Goal: Task Accomplishment & Management: Use online tool/utility

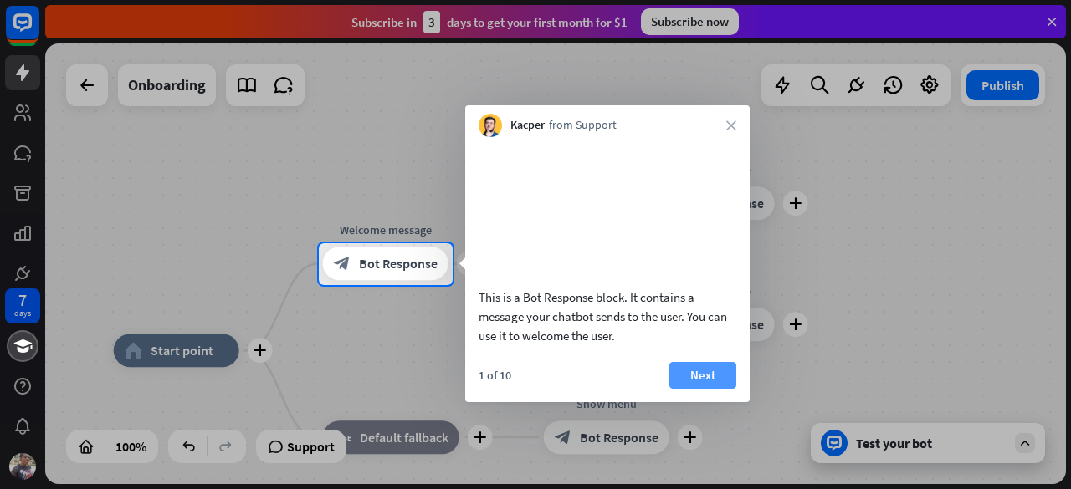
click at [695, 389] on button "Next" at bounding box center [702, 375] width 67 height 27
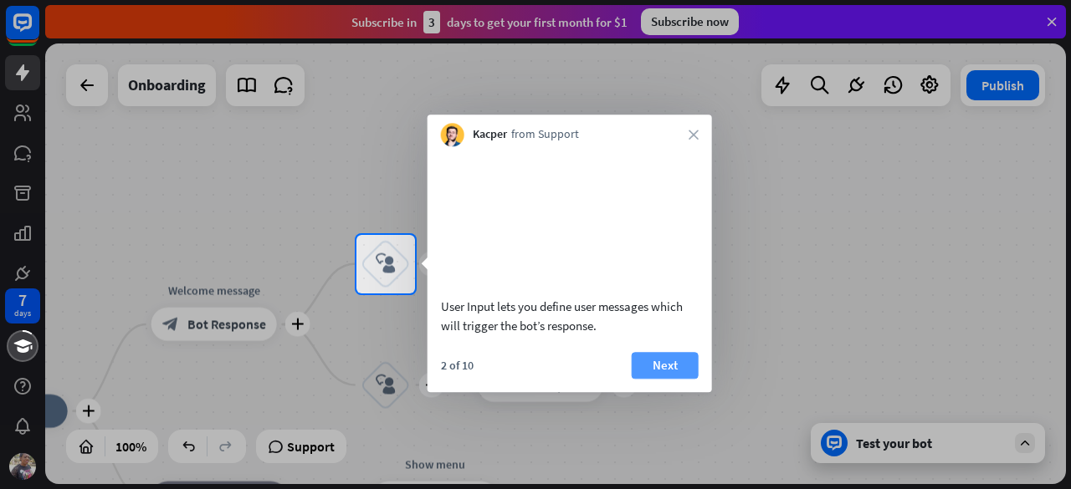
click at [668, 379] on button "Next" at bounding box center [665, 365] width 67 height 27
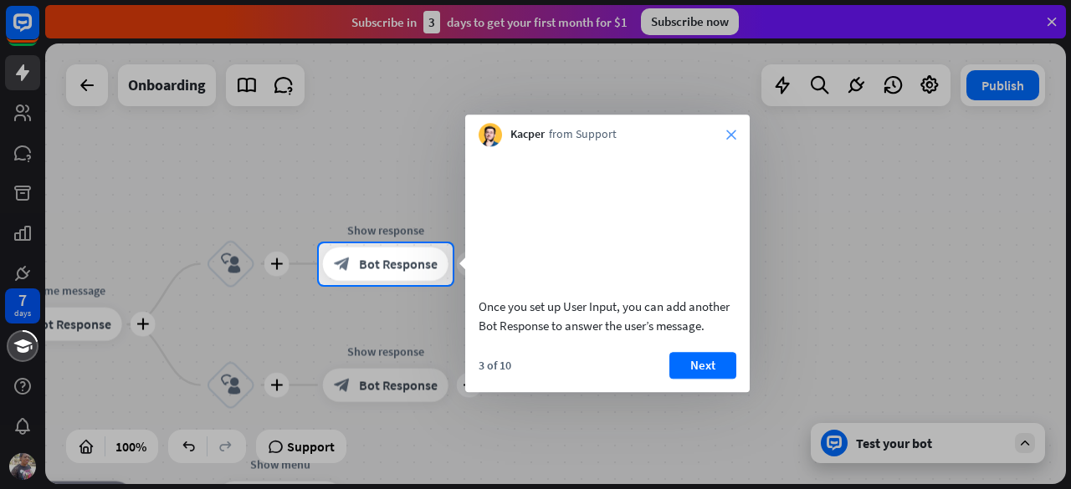
click at [729, 136] on icon "close" at bounding box center [731, 135] width 10 height 10
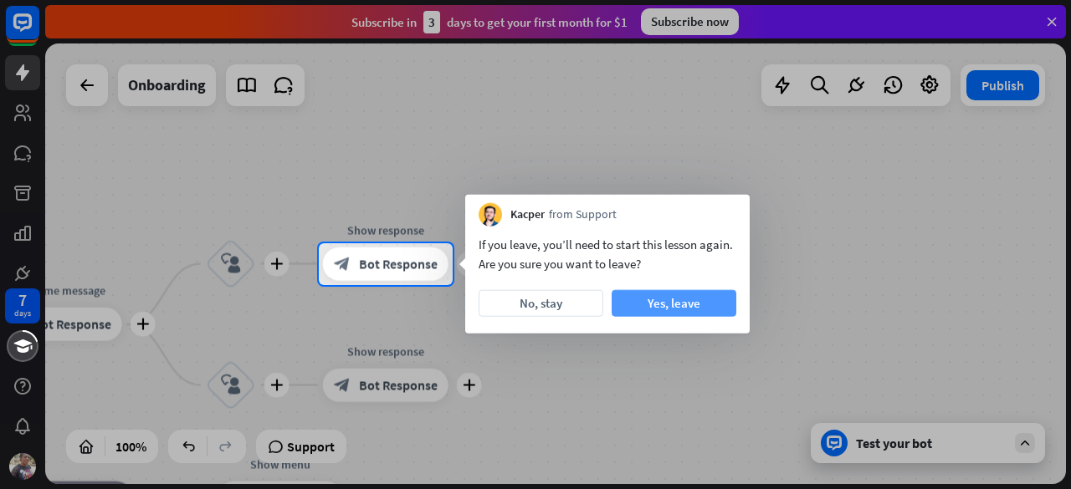
click at [682, 307] on button "Yes, leave" at bounding box center [673, 303] width 125 height 27
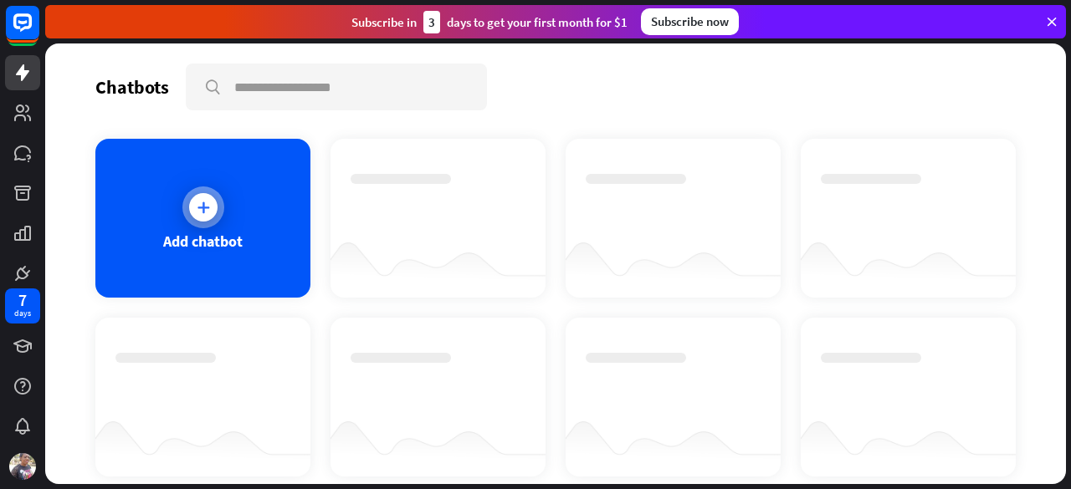
click at [199, 195] on div at bounding box center [203, 207] width 28 height 28
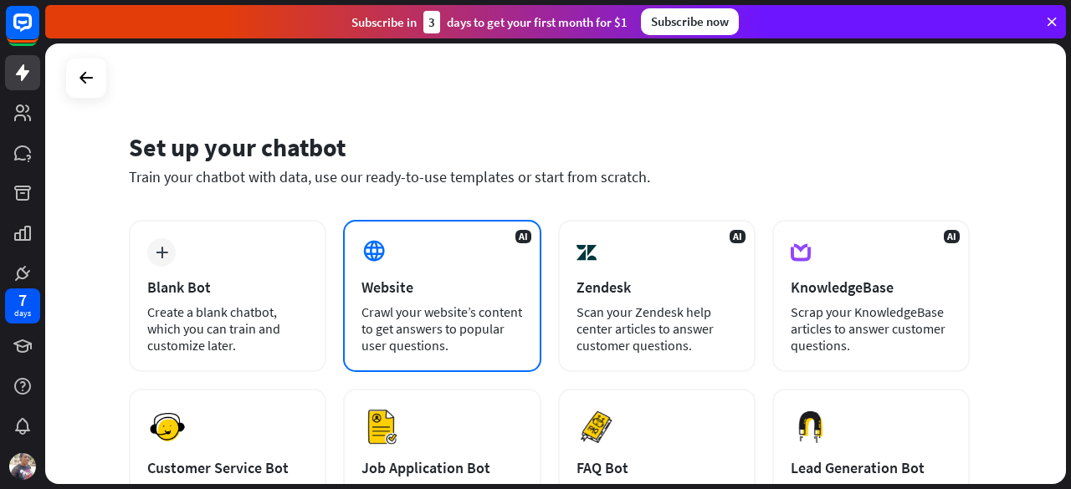
click at [447, 330] on div "Crawl your website’s content to get answers to popular user questions." at bounding box center [441, 329] width 161 height 50
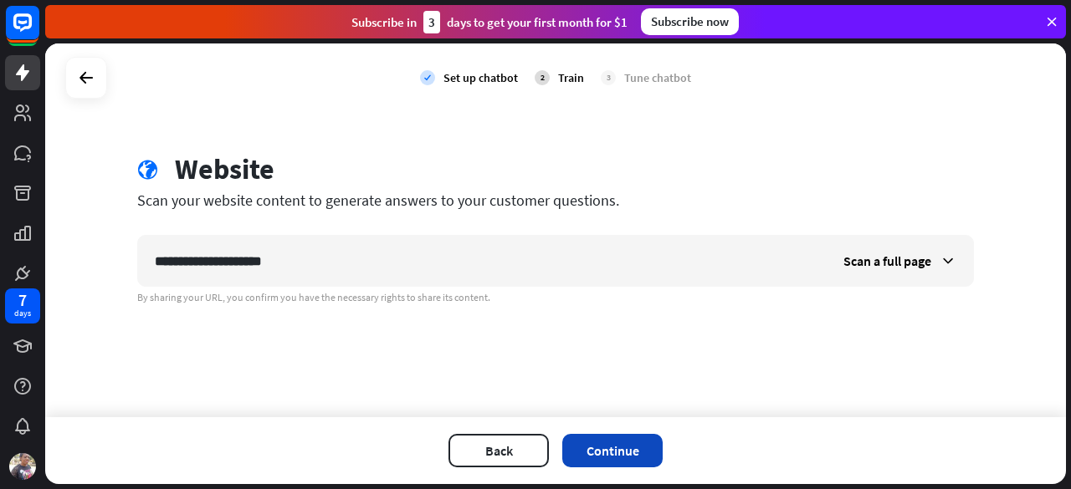
click at [644, 447] on button "Continue" at bounding box center [612, 450] width 100 height 33
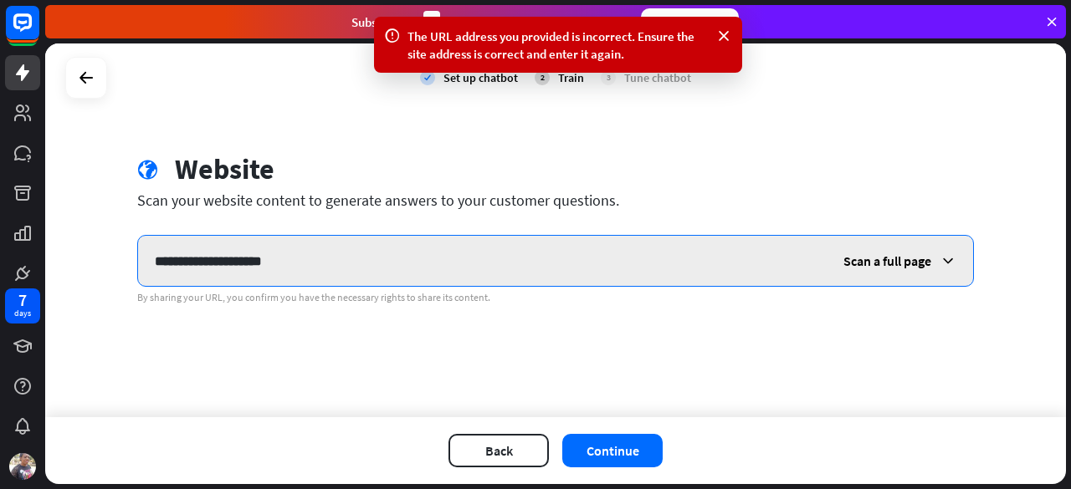
click at [570, 275] on input "**********" at bounding box center [482, 261] width 688 height 50
type input "*"
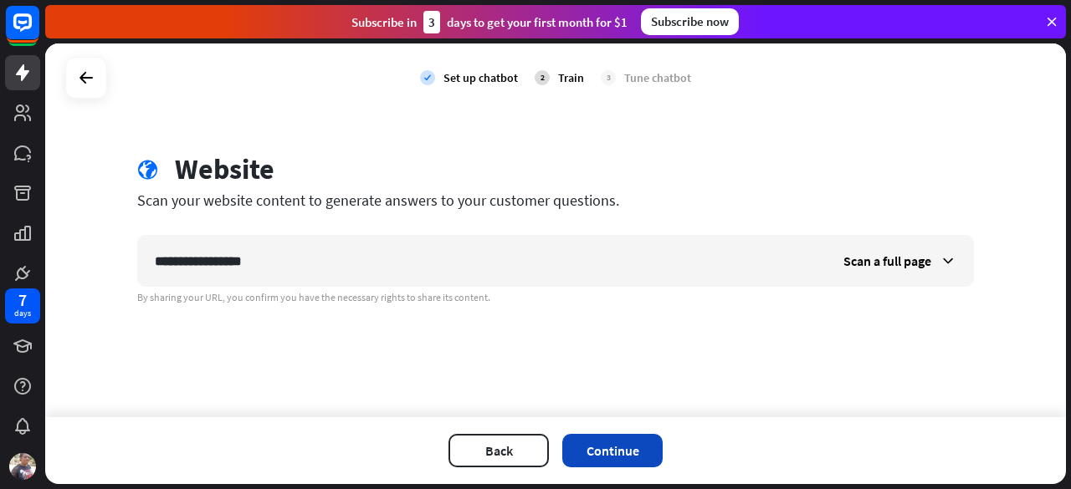
click at [617, 436] on button "Continue" at bounding box center [612, 450] width 100 height 33
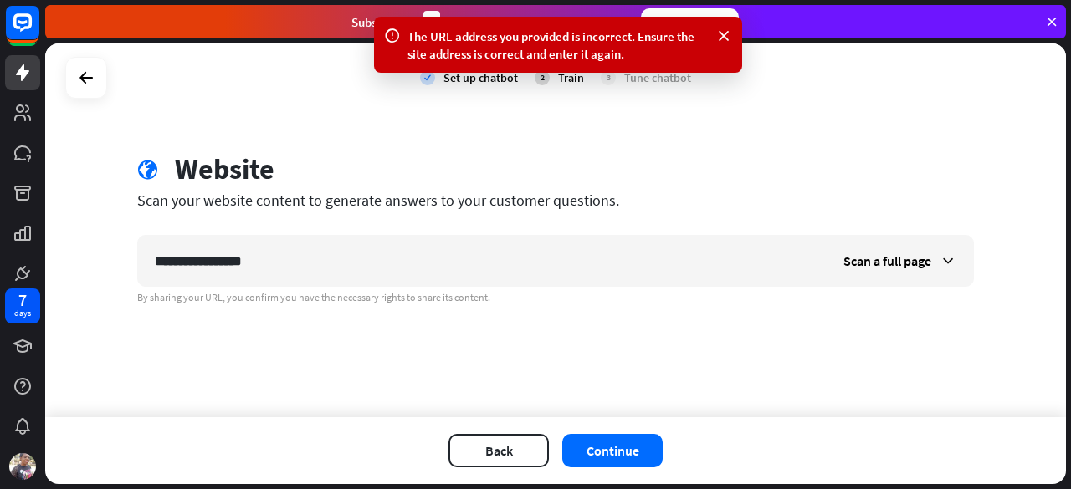
click at [639, 141] on div "**********" at bounding box center [555, 230] width 1021 height 374
click at [719, 33] on icon at bounding box center [723, 37] width 17 height 18
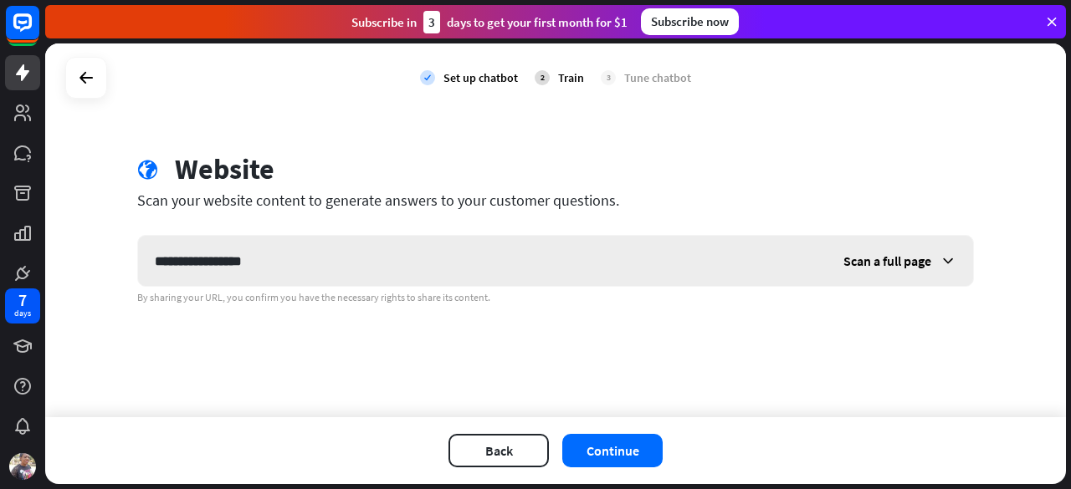
click at [944, 260] on icon at bounding box center [947, 261] width 17 height 17
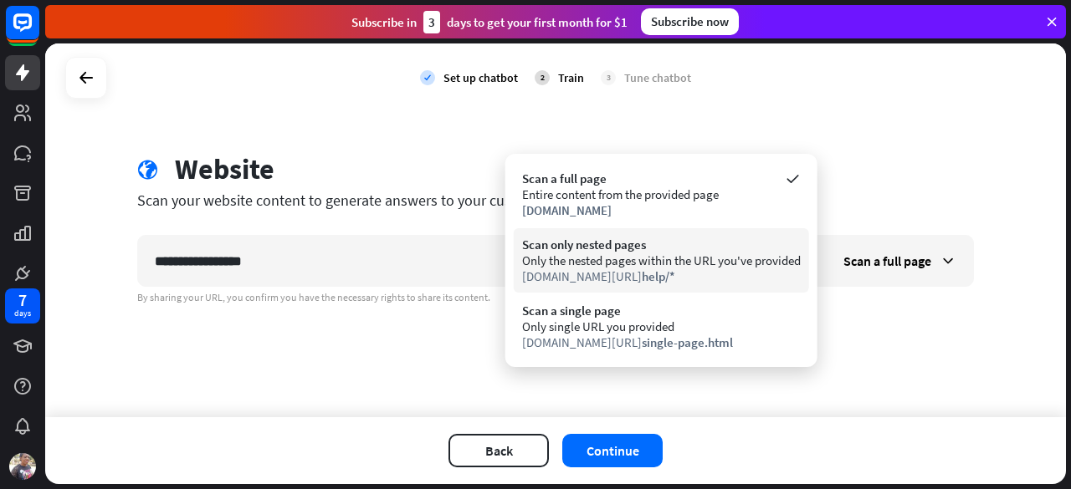
click at [748, 266] on div "Only the nested pages within the URL you've provided" at bounding box center [661, 261] width 279 height 16
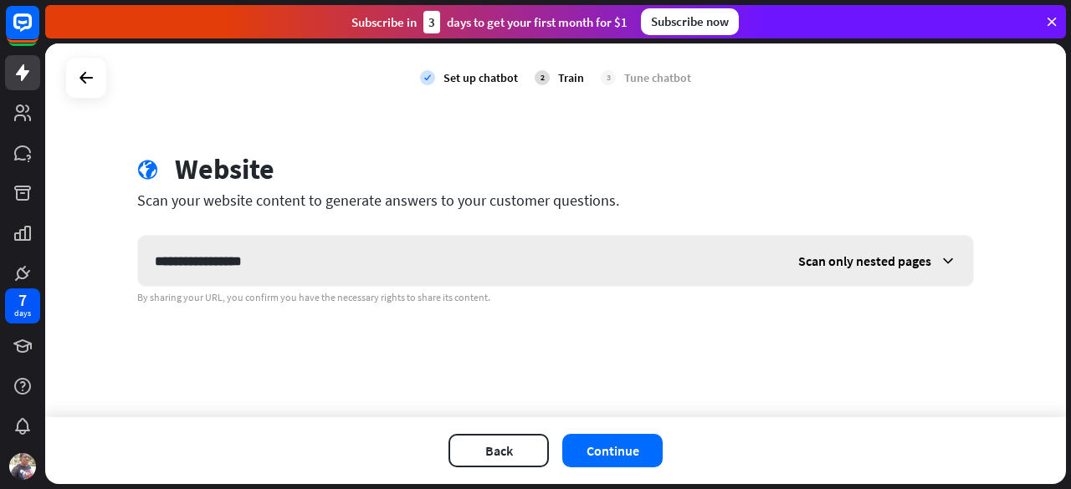
click at [938, 259] on div "Scan only nested pages" at bounding box center [877, 261] width 192 height 50
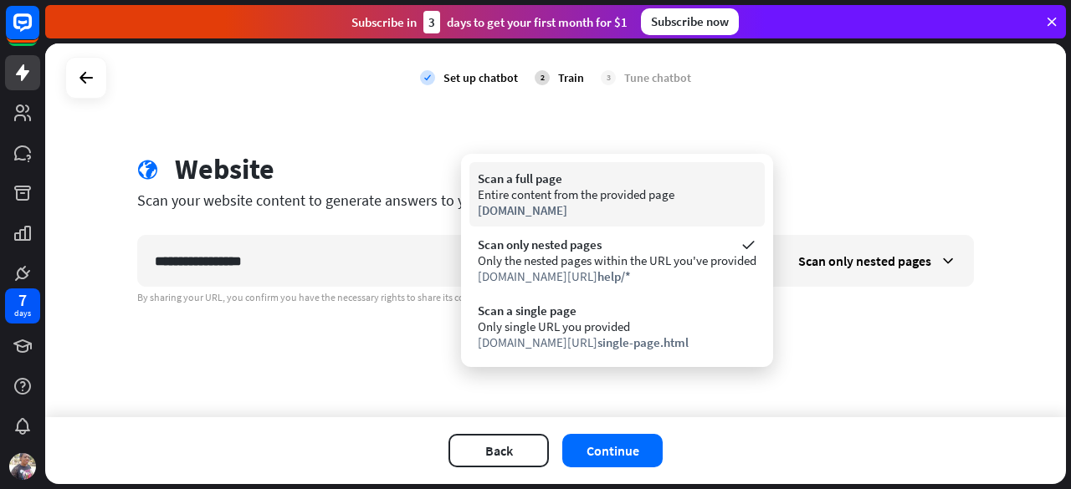
click at [694, 162] on div "Scan a full page Entire content from the provided page [DOMAIN_NAME]" at bounding box center [616, 194] width 295 height 64
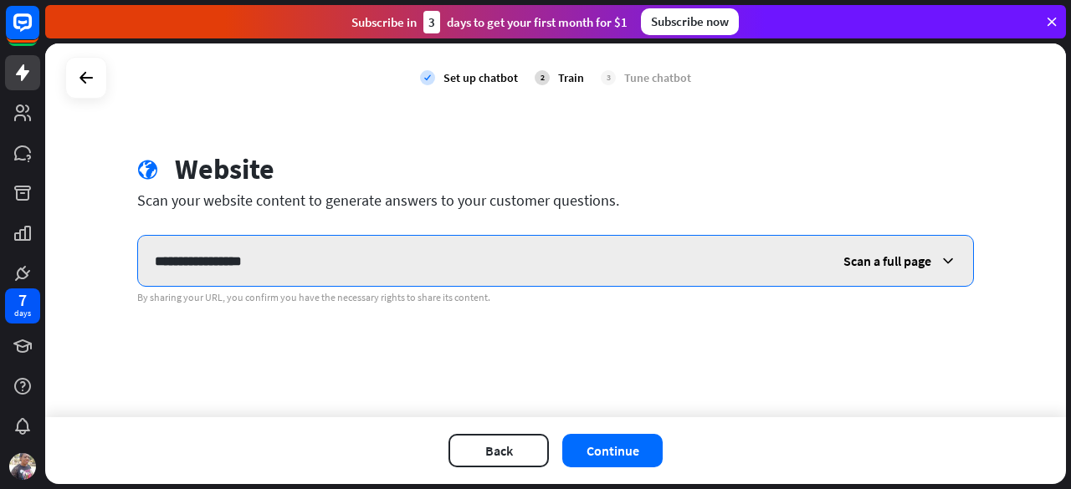
click at [274, 265] on input "**********" at bounding box center [482, 261] width 688 height 50
type input "*"
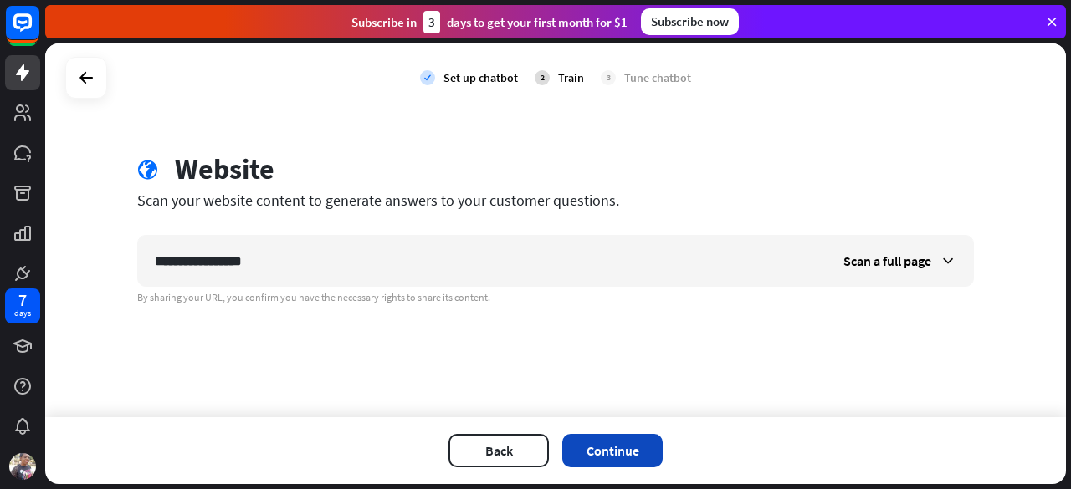
click at [629, 440] on button "Continue" at bounding box center [612, 450] width 100 height 33
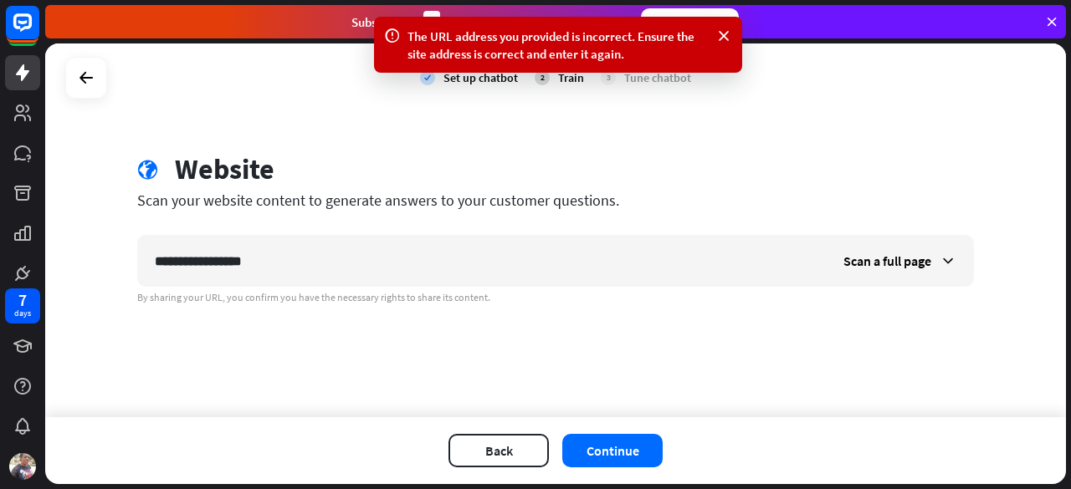
click at [632, 56] on div "The URL address you provided is incorrect. Ensure the site address is correct a…" at bounding box center [557, 45] width 301 height 35
click at [716, 37] on icon at bounding box center [723, 37] width 17 height 18
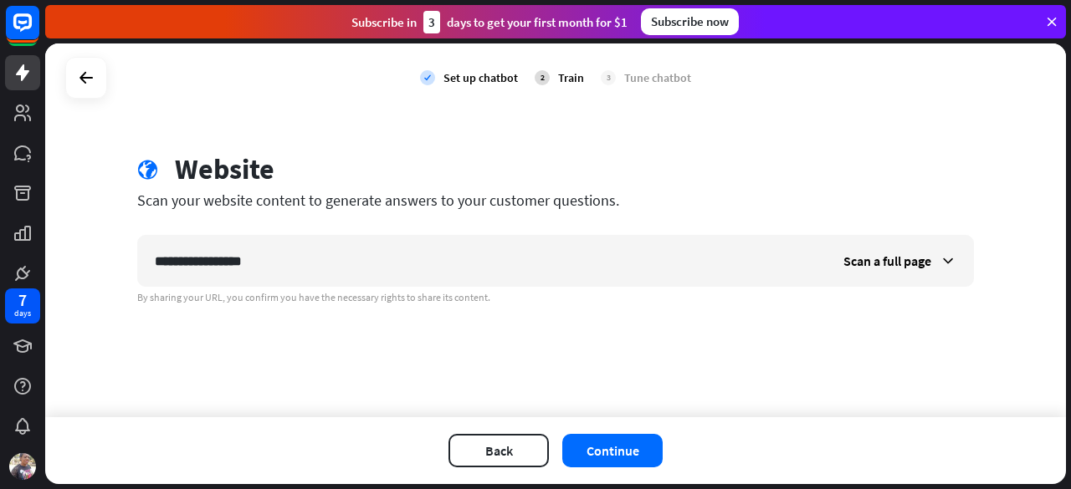
click at [1053, 24] on icon at bounding box center [1051, 21] width 15 height 15
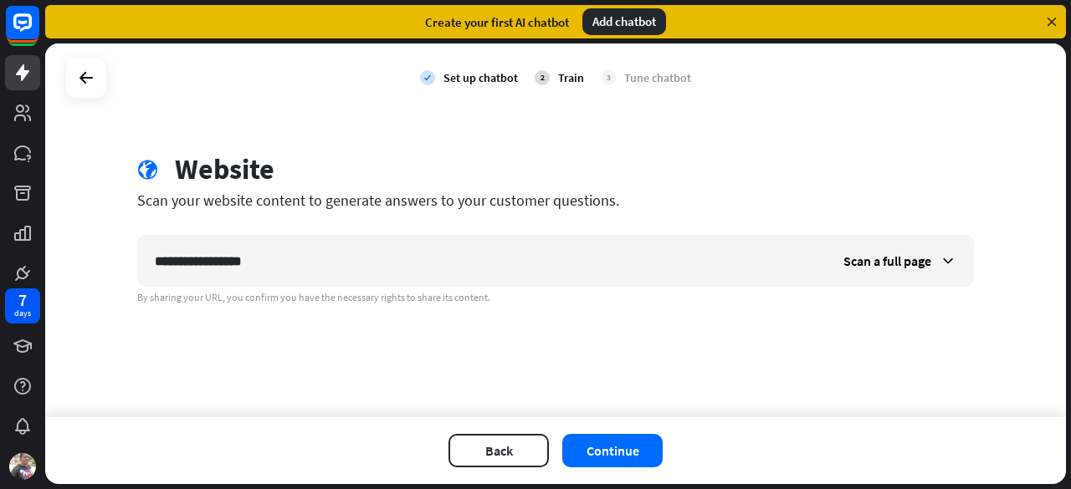
click at [630, 26] on div "Add chatbot" at bounding box center [624, 21] width 84 height 27
click at [612, 21] on div "Add chatbot" at bounding box center [624, 21] width 84 height 27
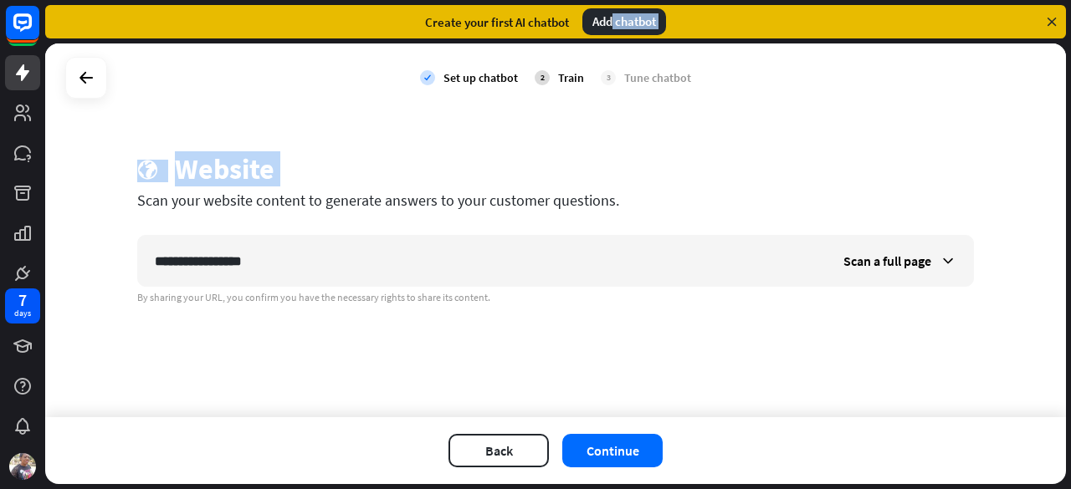
drag, startPoint x: 612, startPoint y: 21, endPoint x: 278, endPoint y: 156, distance: 361.0
click at [278, 156] on div "**********" at bounding box center [558, 244] width 1026 height 489
click at [278, 156] on div "globe Website" at bounding box center [555, 171] width 836 height 38
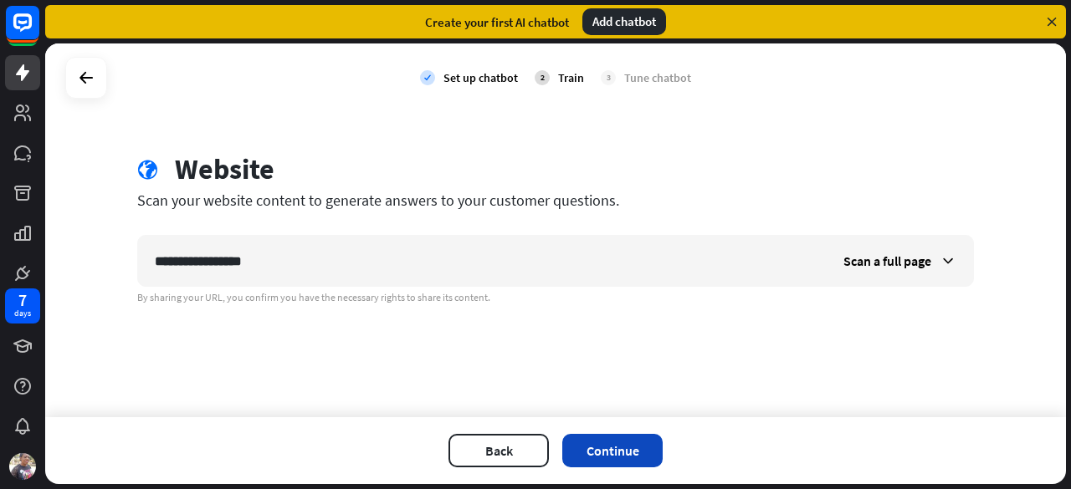
click at [633, 446] on button "Continue" at bounding box center [612, 450] width 100 height 33
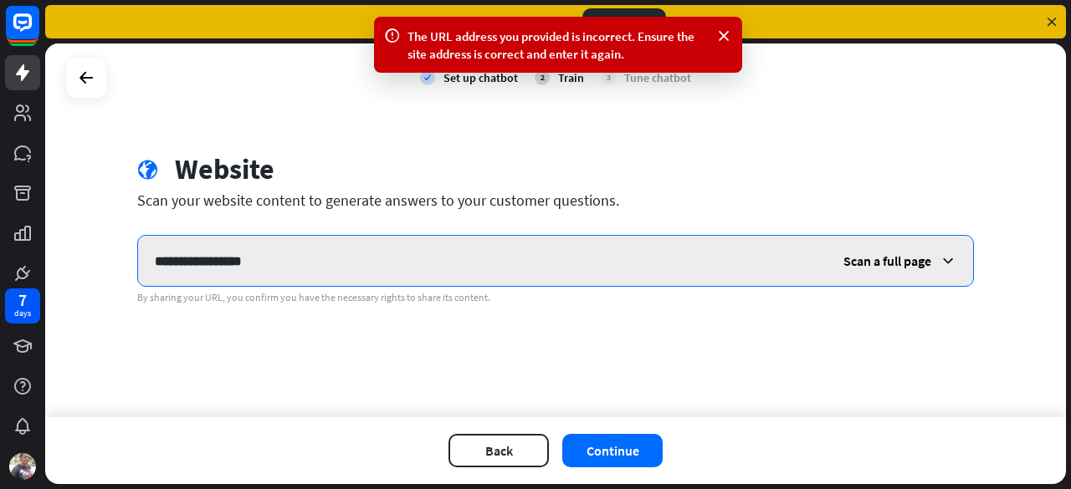
click at [273, 262] on input "**********" at bounding box center [482, 261] width 688 height 50
type input "*"
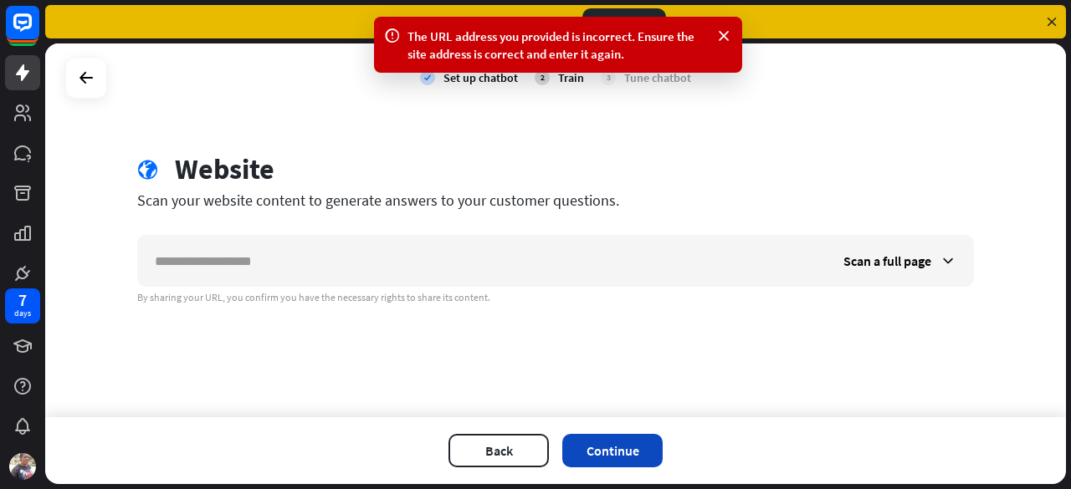
click at [594, 445] on button "Continue" at bounding box center [612, 450] width 100 height 33
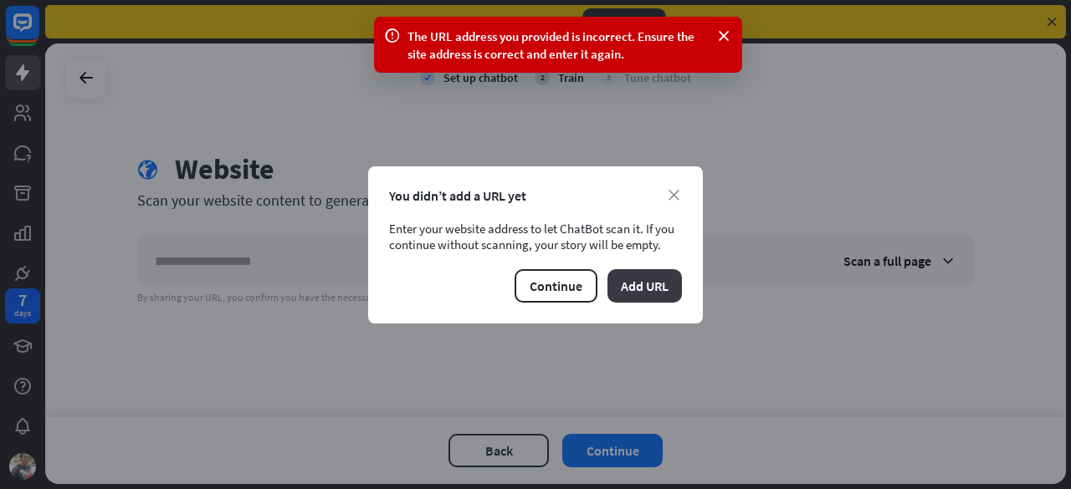
click at [632, 293] on button "Add URL" at bounding box center [644, 285] width 74 height 33
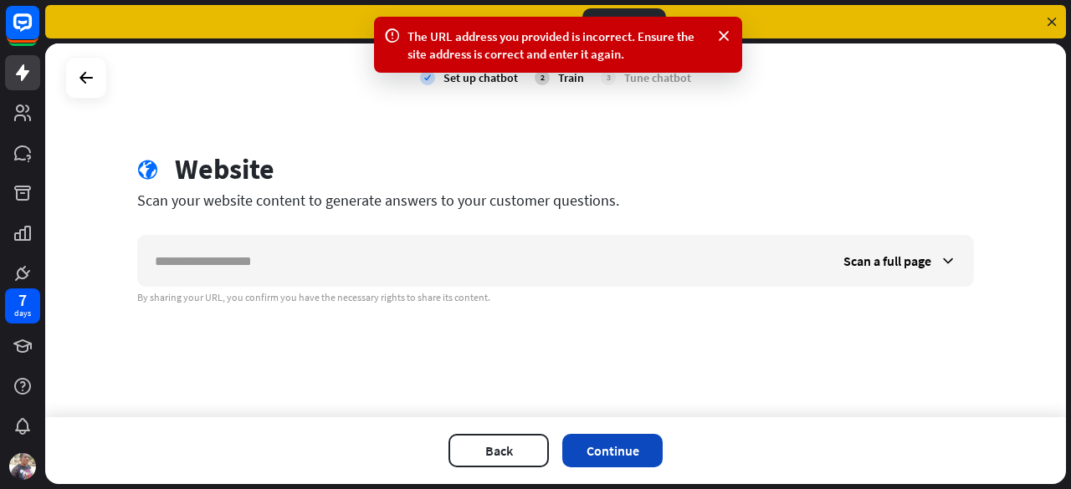
click at [629, 446] on button "Continue" at bounding box center [612, 450] width 100 height 33
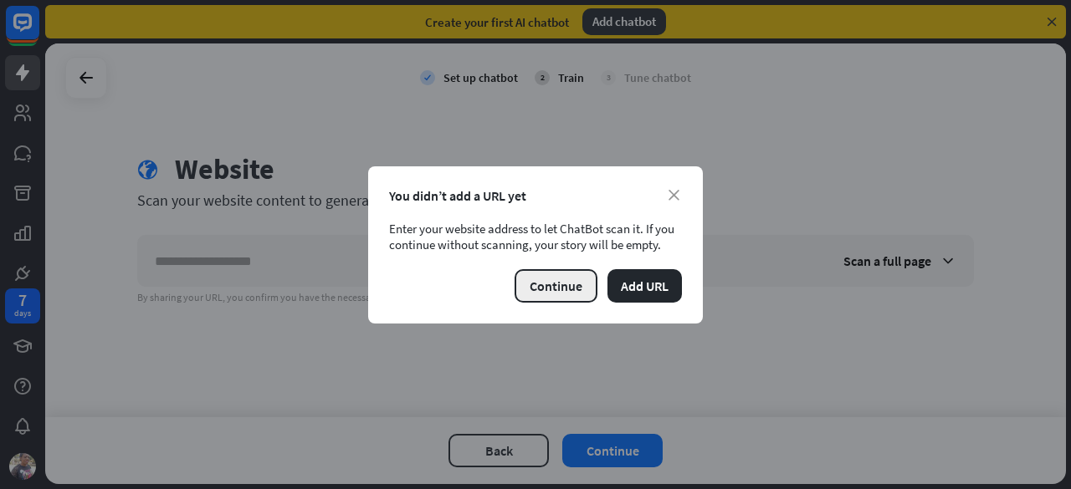
click at [581, 285] on button "Continue" at bounding box center [555, 285] width 83 height 33
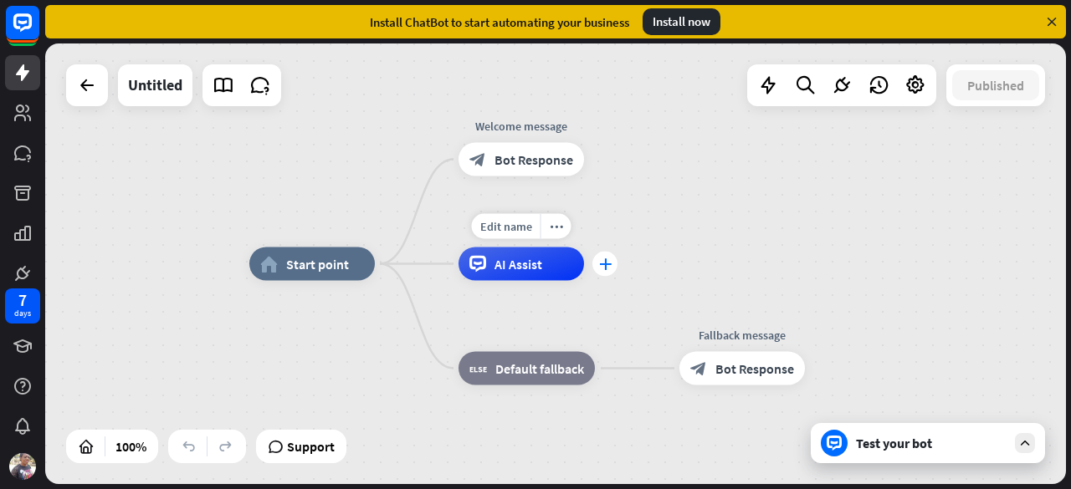
click at [598, 263] on div "plus" at bounding box center [604, 264] width 25 height 25
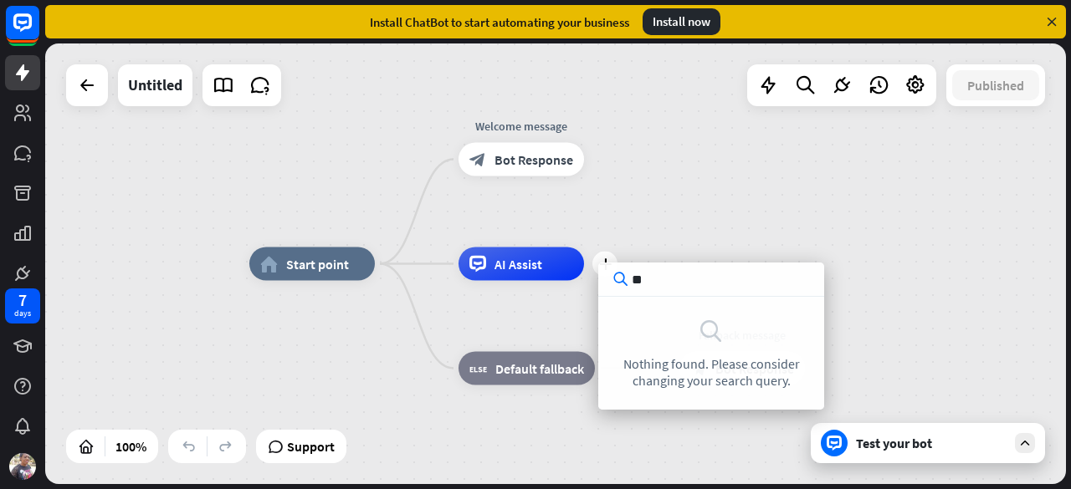
type input "*"
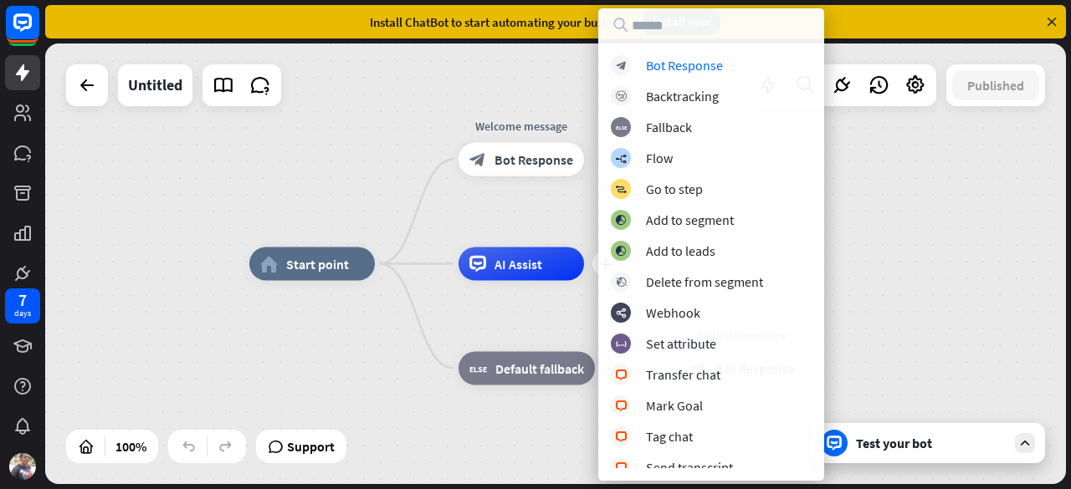
click at [979, 269] on div "home_2 Start point Welcome message block_bot_response Bot Response plus AI Assi…" at bounding box center [759, 484] width 1021 height 441
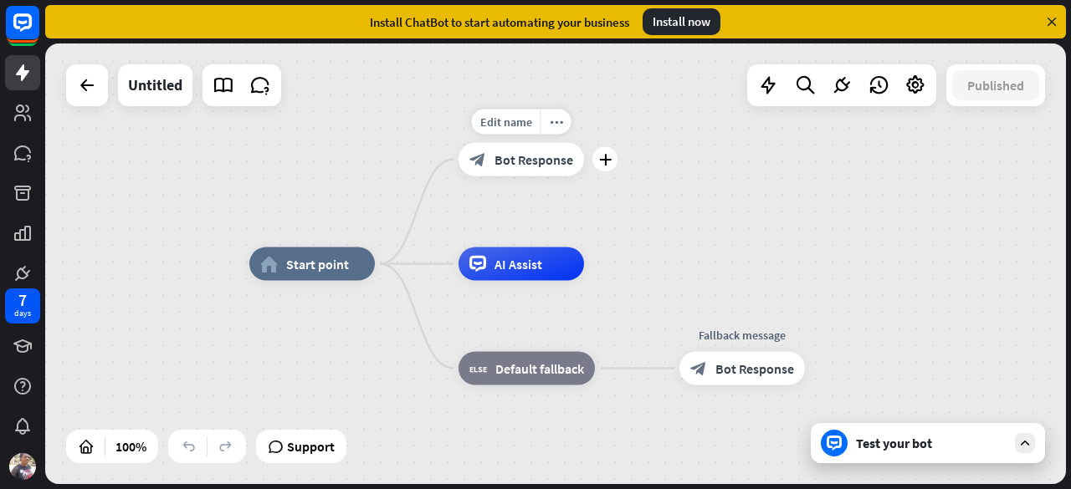
click at [527, 146] on div "block_bot_response Bot Response" at bounding box center [520, 159] width 125 height 33
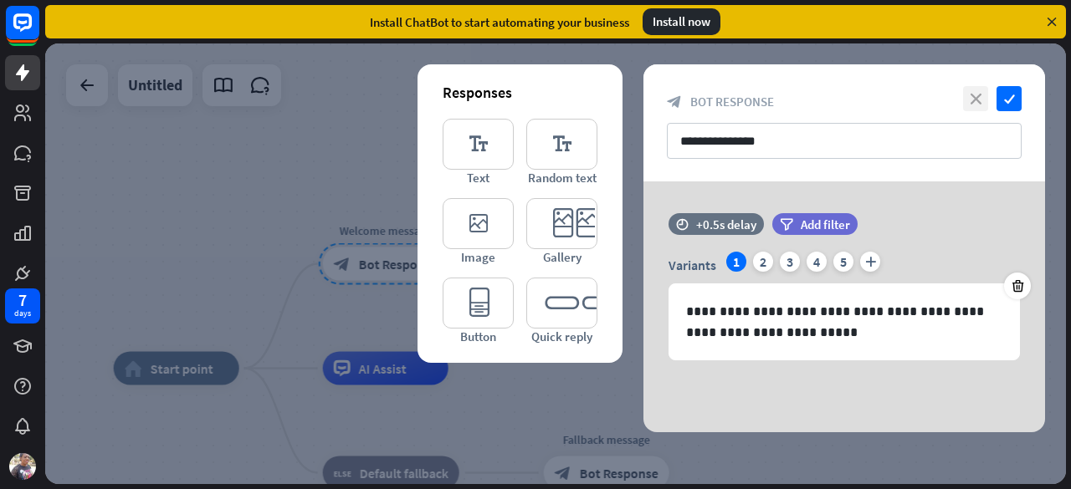
click at [978, 100] on icon "close" at bounding box center [975, 98] width 25 height 25
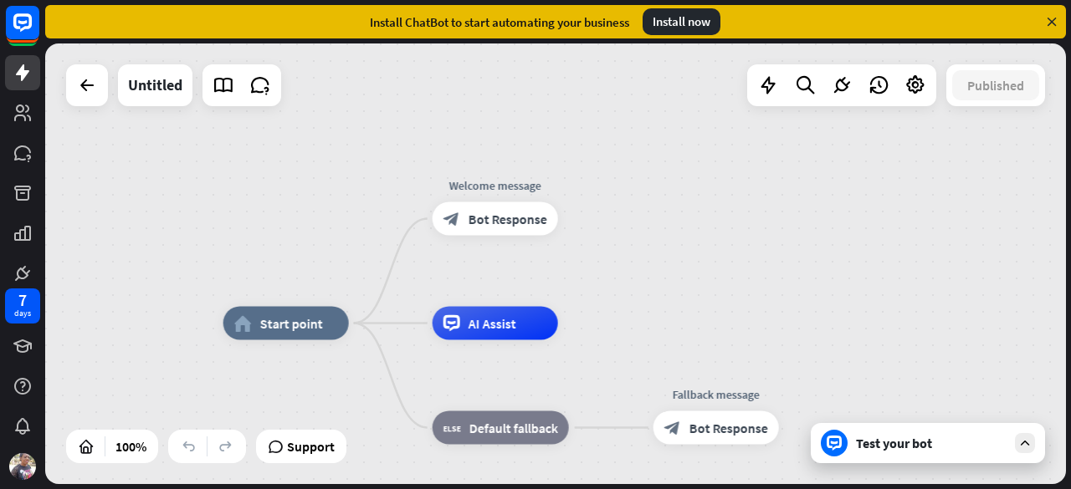
drag, startPoint x: 747, startPoint y: 247, endPoint x: 940, endPoint y: 169, distance: 208.3
click at [940, 169] on div "home_2 Start point Welcome message block_bot_response Bot Response AI Assist bl…" at bounding box center [555, 263] width 1021 height 441
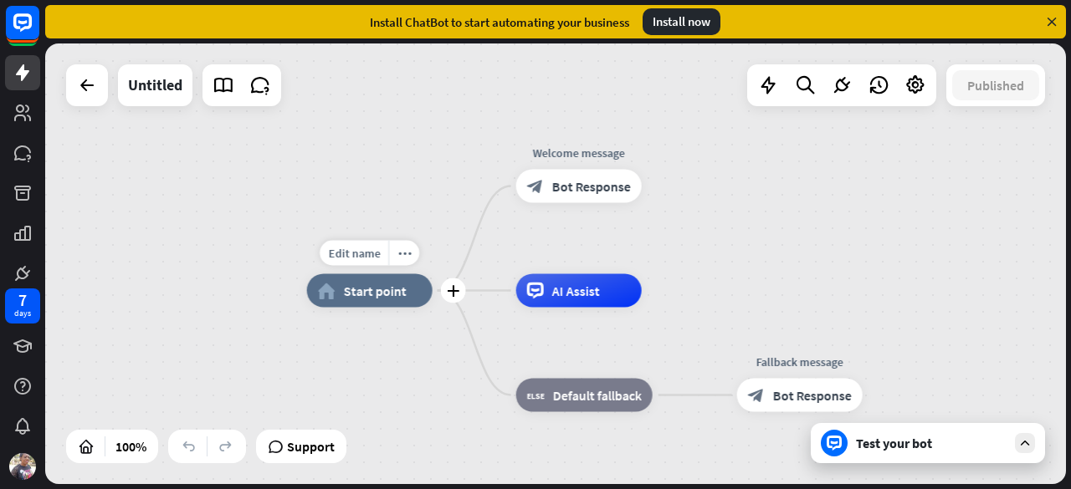
click at [387, 286] on span "Start point" at bounding box center [375, 291] width 63 height 17
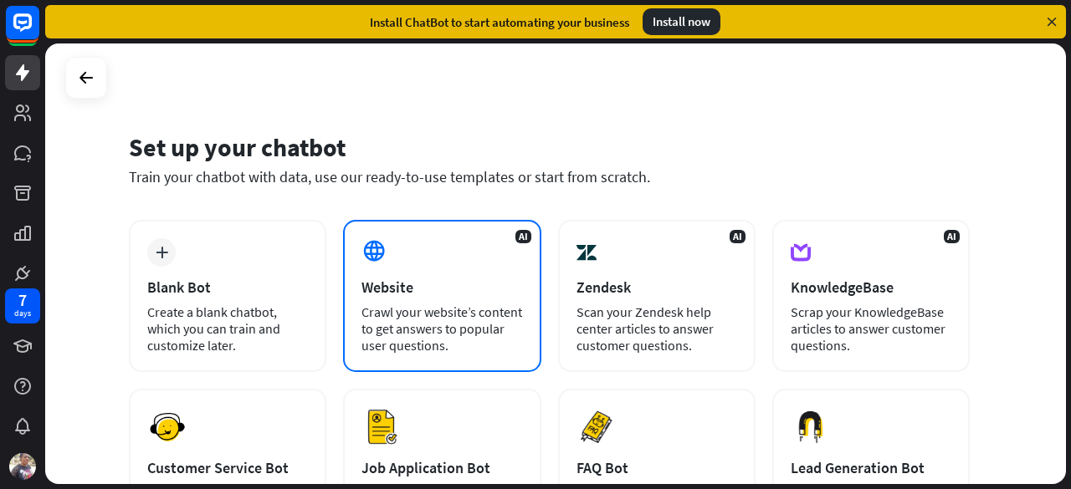
click at [450, 282] on div "Website" at bounding box center [441, 287] width 161 height 19
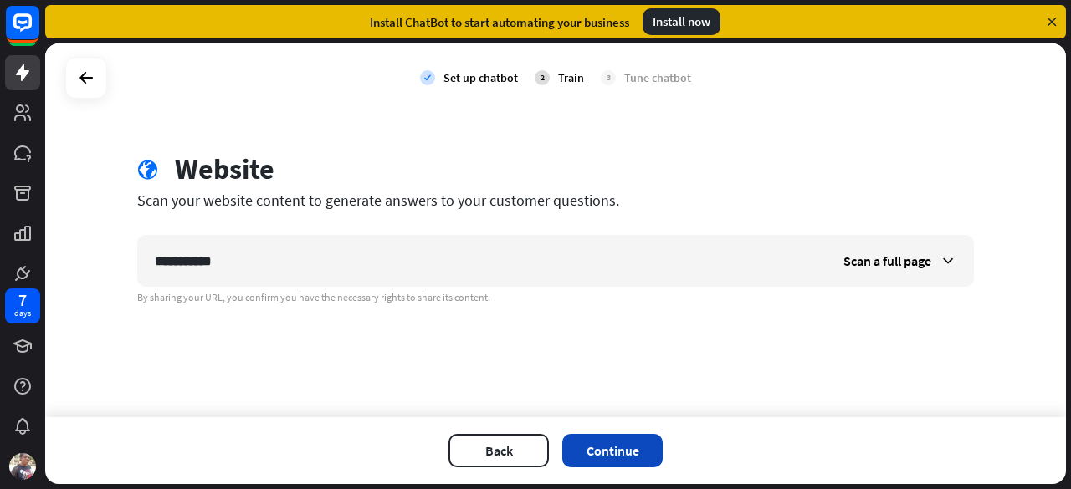
type input "**********"
click at [637, 456] on button "Continue" at bounding box center [612, 450] width 100 height 33
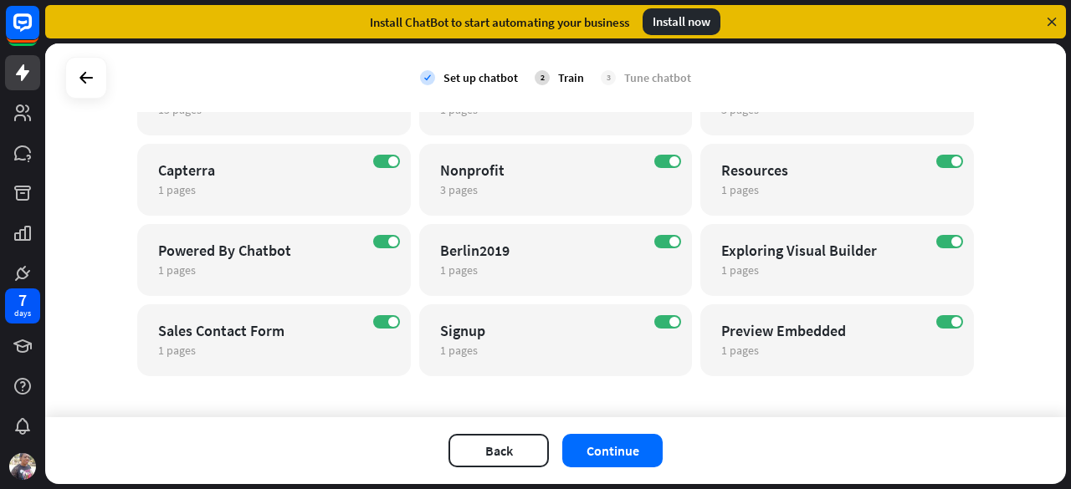
scroll to position [693, 0]
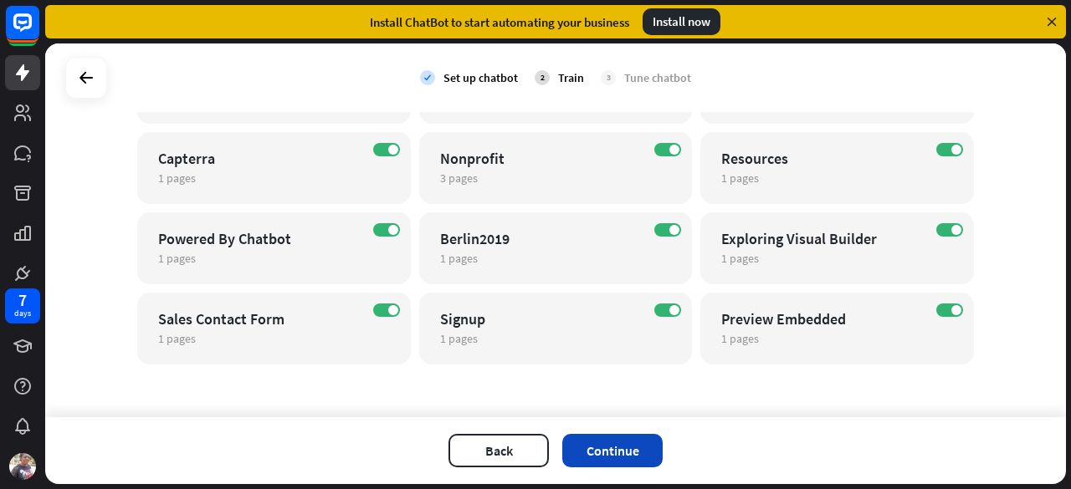
click at [628, 450] on button "Continue" at bounding box center [612, 450] width 100 height 33
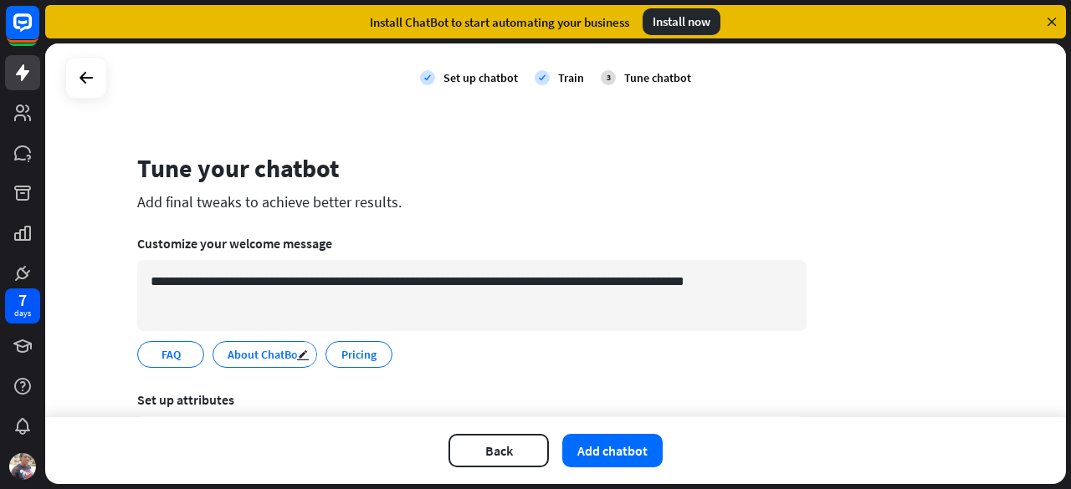
click at [265, 353] on span "About ChatBot" at bounding box center [265, 354] width 78 height 18
click at [296, 354] on icon "edit" at bounding box center [302, 355] width 13 height 13
click at [276, 349] on input "**********" at bounding box center [267, 354] width 83 height 15
click at [256, 361] on input "**********" at bounding box center [267, 354] width 83 height 15
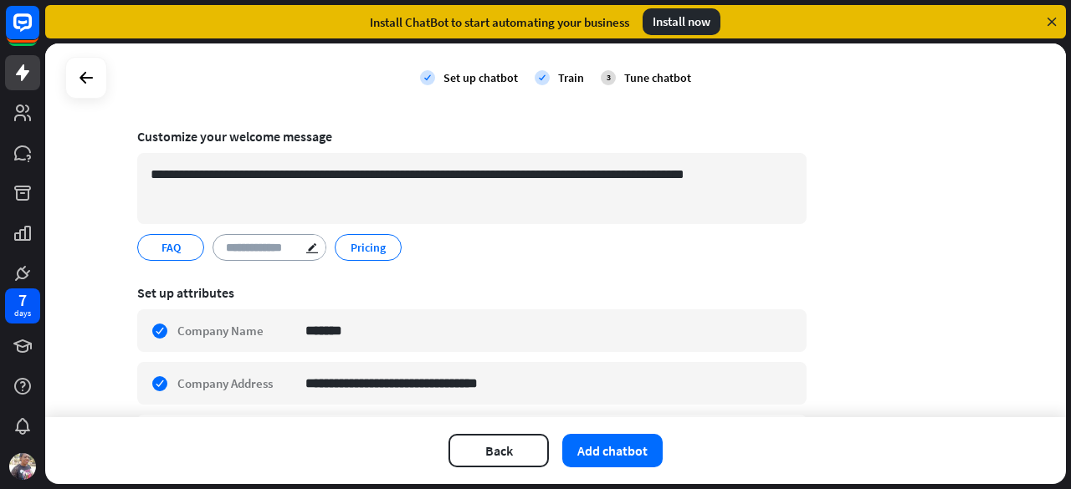
drag, startPoint x: 256, startPoint y: 361, endPoint x: 369, endPoint y: 441, distance: 138.1
click at [369, 441] on div "**********" at bounding box center [555, 263] width 1021 height 441
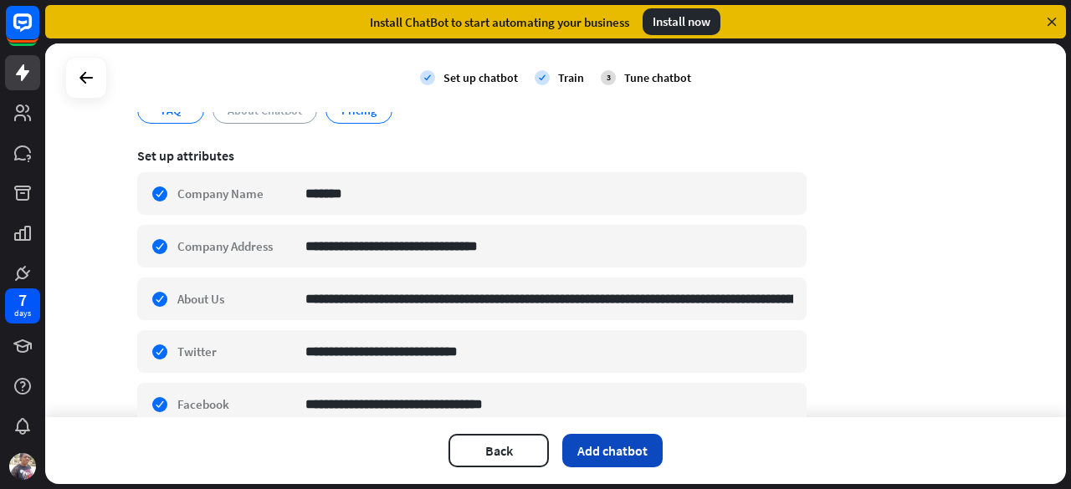
click at [616, 458] on button "Add chatbot" at bounding box center [612, 450] width 100 height 33
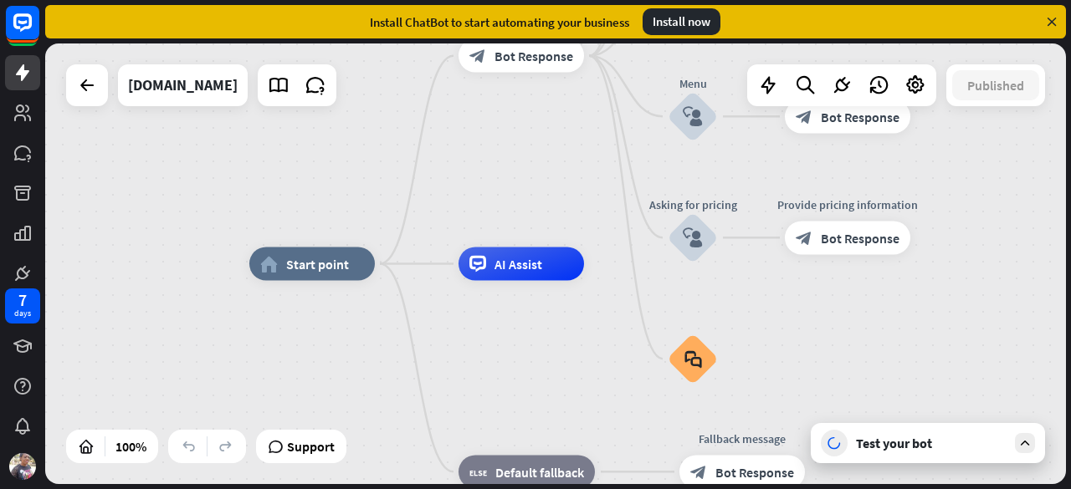
click at [1029, 448] on icon at bounding box center [1024, 443] width 15 height 15
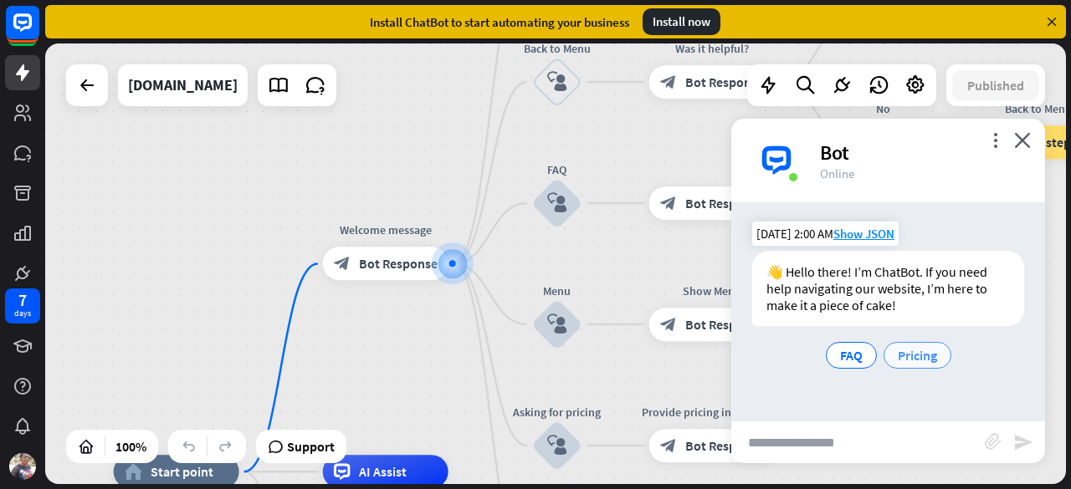
click at [891, 354] on div "Pricing" at bounding box center [917, 355] width 68 height 27
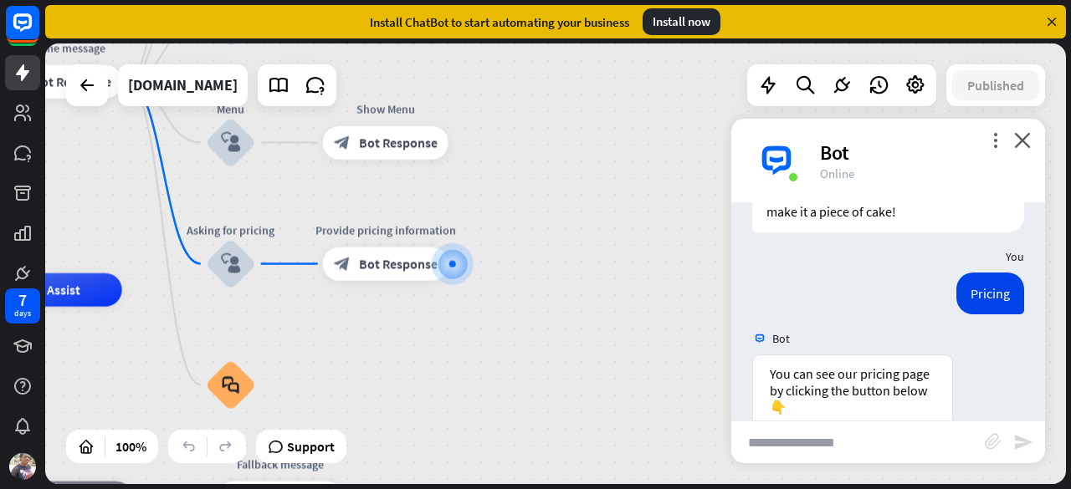
scroll to position [213, 0]
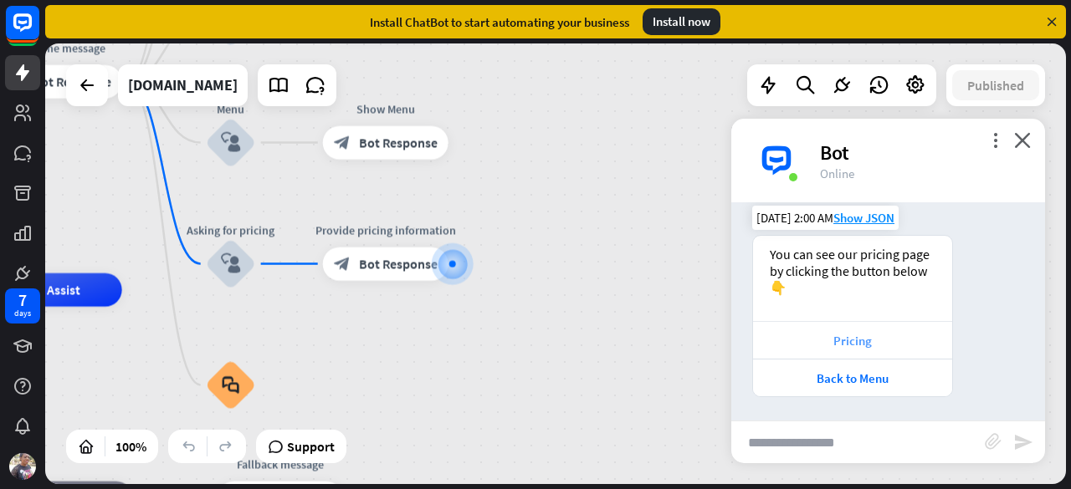
click at [867, 339] on div "Pricing" at bounding box center [852, 341] width 182 height 16
